Goal: Task Accomplishment & Management: Manage account settings

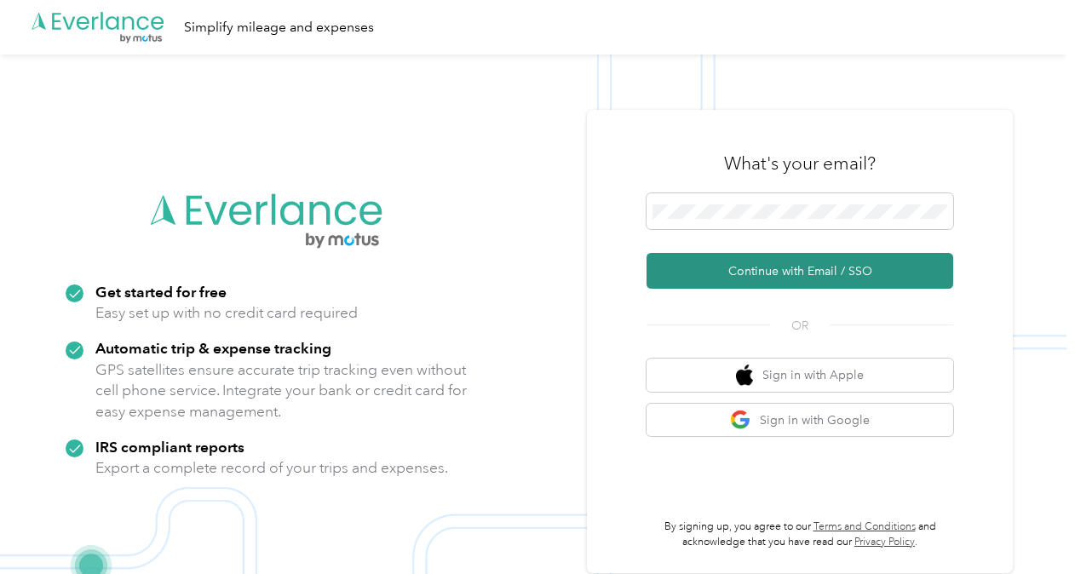
click at [692, 285] on button "Continue with Email / SSO" at bounding box center [800, 271] width 307 height 36
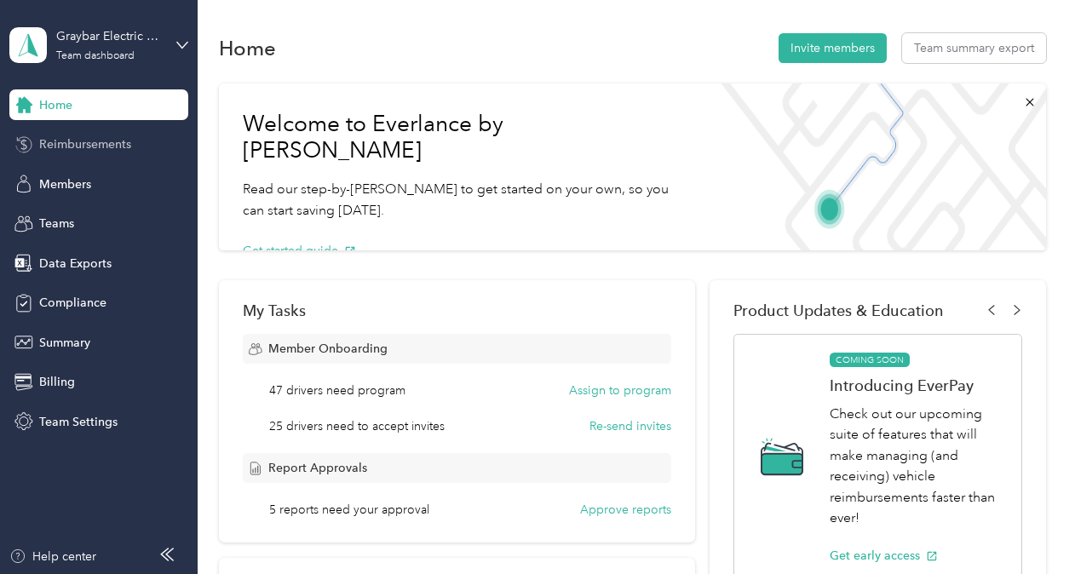
click at [75, 144] on span "Reimbursements" at bounding box center [85, 144] width 92 height 18
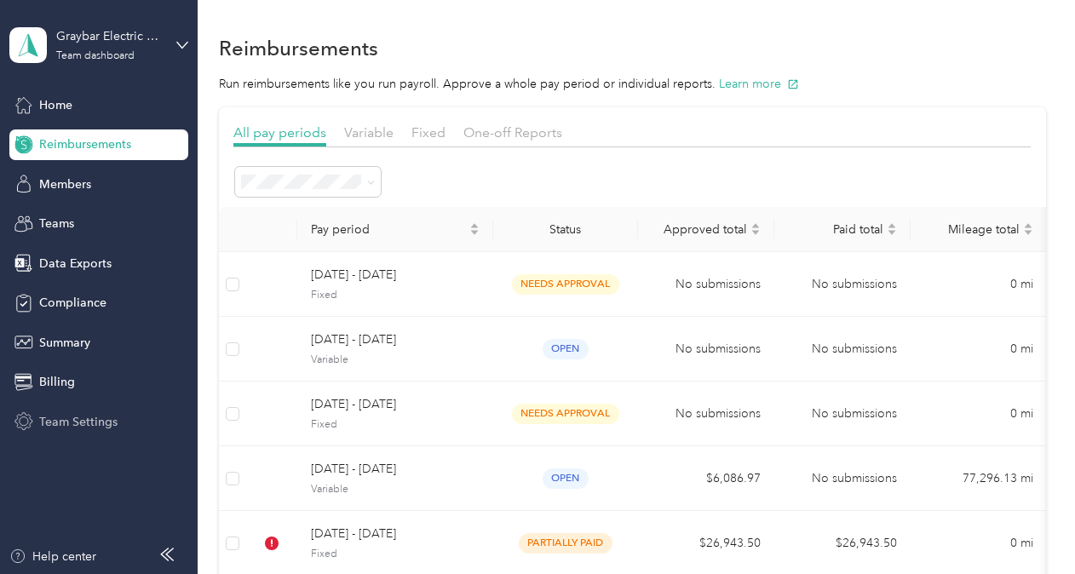
click at [74, 429] on span "Team Settings" at bounding box center [78, 422] width 78 height 18
